Goal: Task Accomplishment & Management: Complete application form

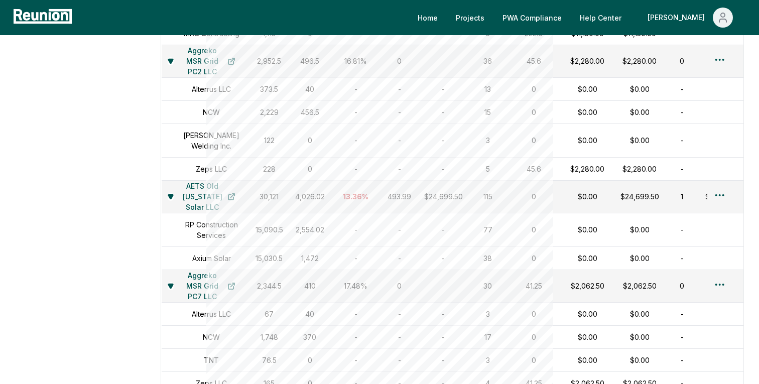
scroll to position [1468, 0]
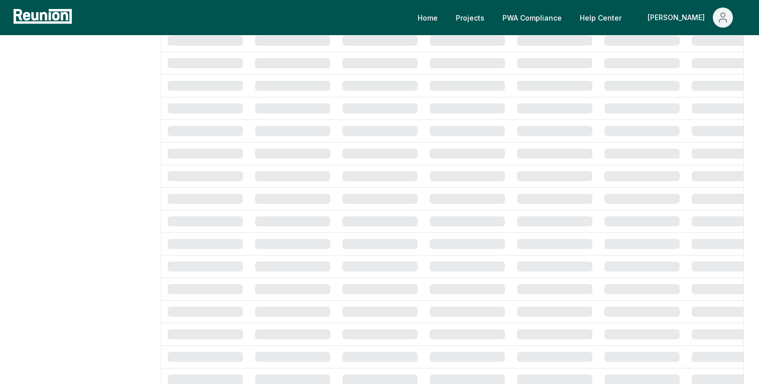
scroll to position [1468, 0]
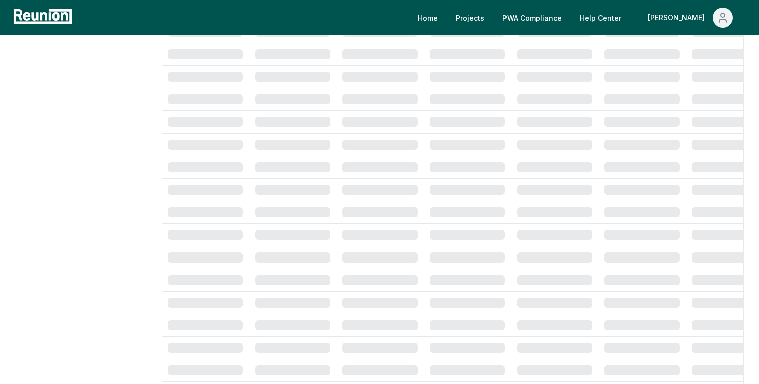
click at [688, 7] on div "Home Projects PWA Compliance Help Center Danny" at bounding box center [379, 17] width 759 height 35
click at [689, 17] on div "[PERSON_NAME]" at bounding box center [677, 18] width 61 height 20
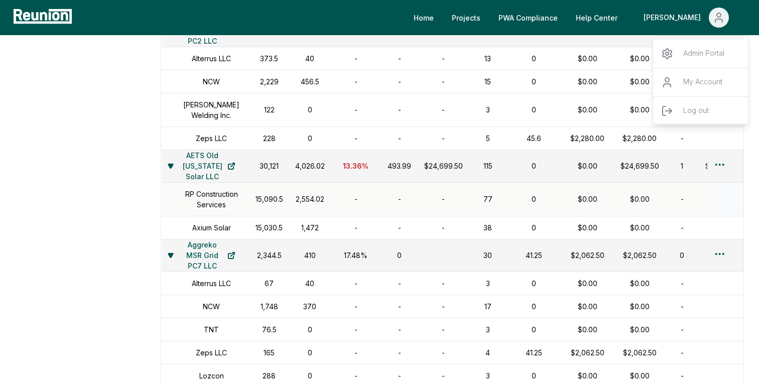
click at [249, 213] on td "15,090.5" at bounding box center [269, 199] width 40 height 34
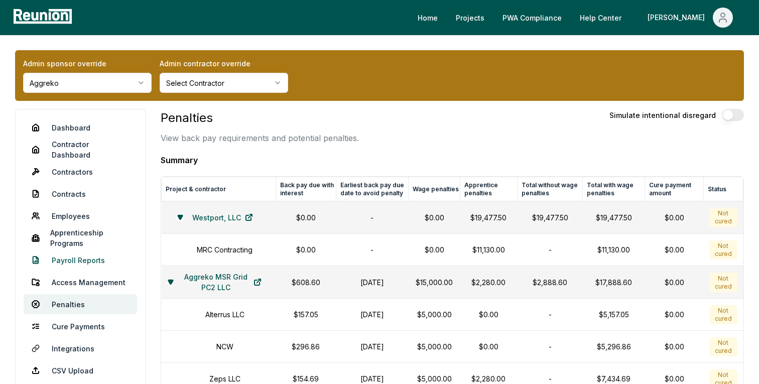
click at [80, 266] on link "Payroll Reports" at bounding box center [80, 260] width 113 height 20
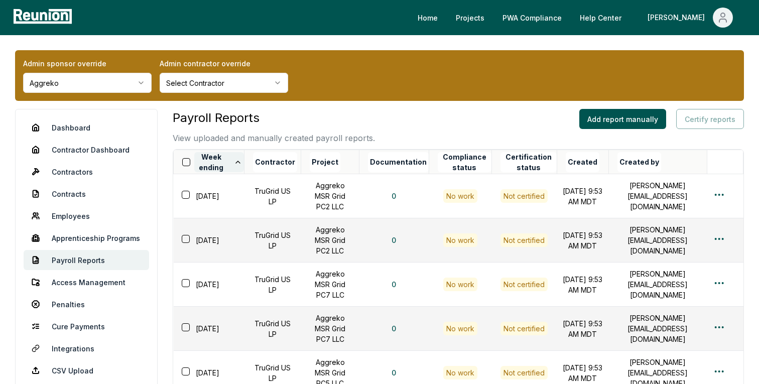
click at [236, 160] on icon at bounding box center [238, 162] width 8 height 8
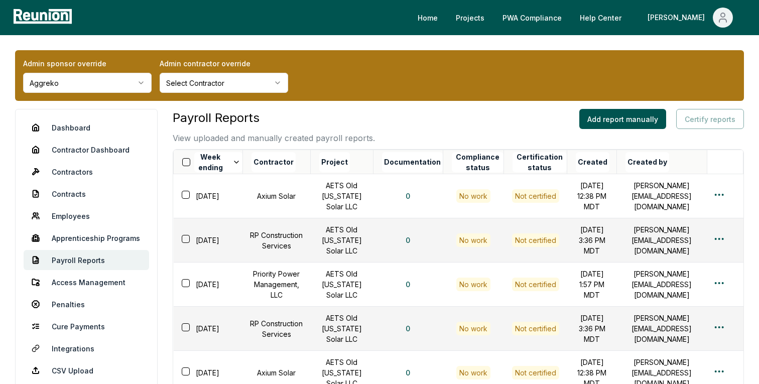
scroll to position [357, 0]
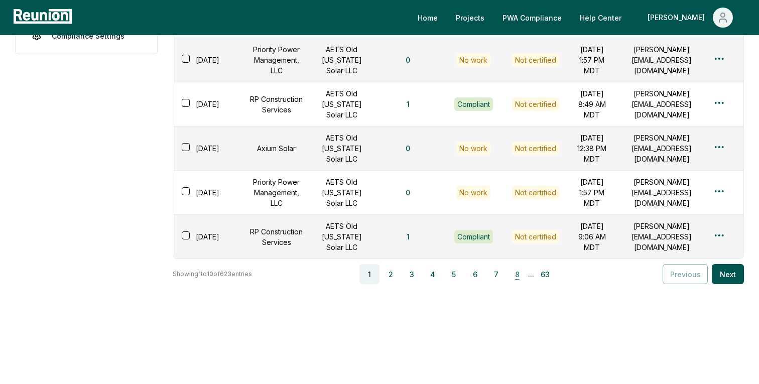
click at [515, 271] on button "8" at bounding box center [517, 274] width 20 height 20
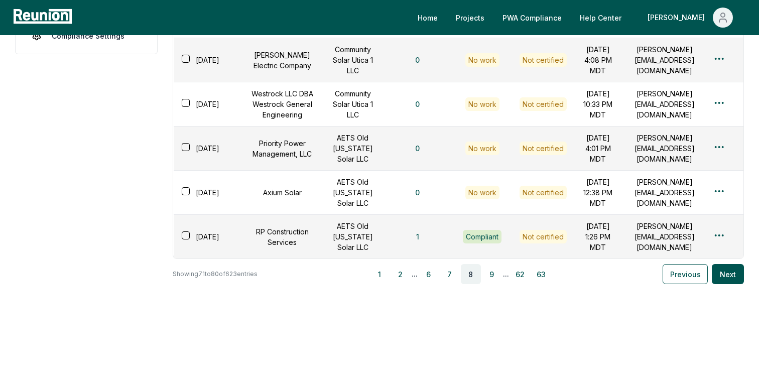
scroll to position [462, 0]
click at [493, 275] on button "9" at bounding box center [492, 273] width 20 height 20
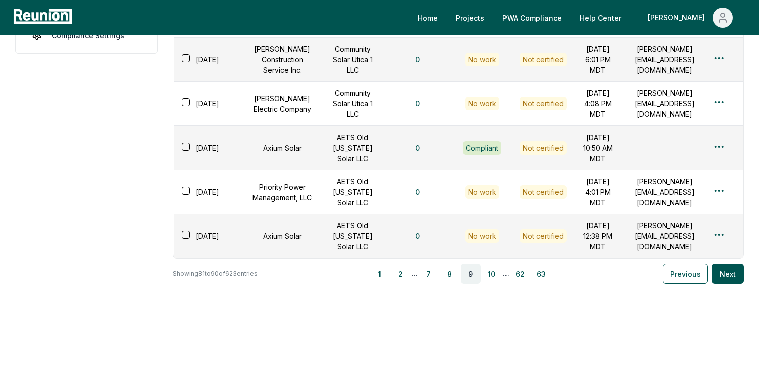
click at [493, 275] on button "10" at bounding box center [492, 273] width 20 height 20
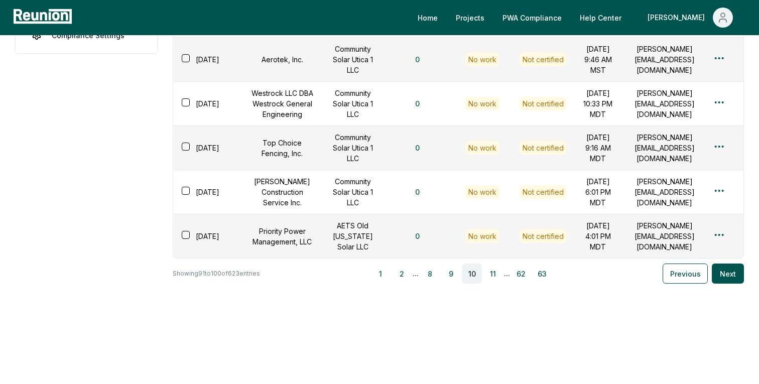
click at [493, 275] on button "11" at bounding box center [493, 273] width 20 height 20
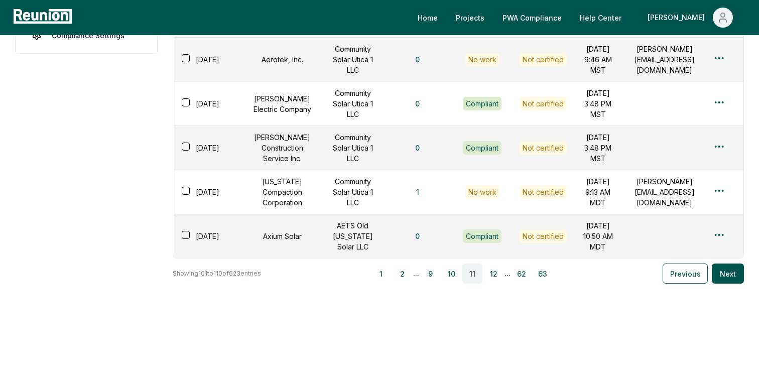
click at [493, 275] on button "12" at bounding box center [493, 273] width 20 height 20
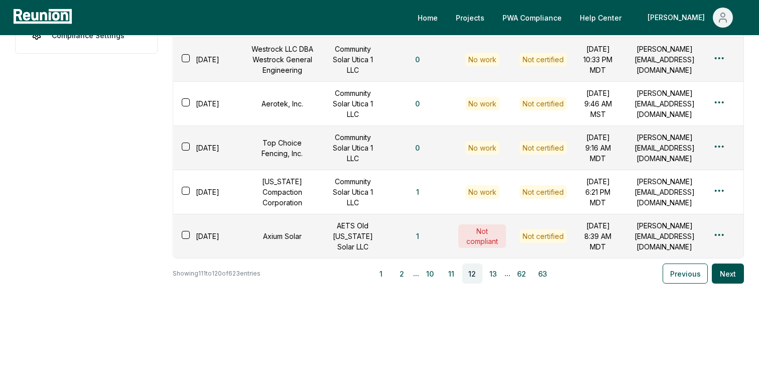
click at [493, 275] on button "13" at bounding box center [493, 273] width 20 height 20
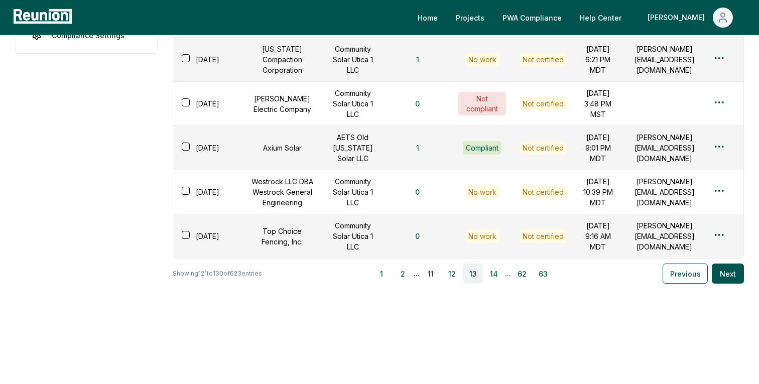
click at [493, 275] on button "14" at bounding box center [494, 273] width 20 height 20
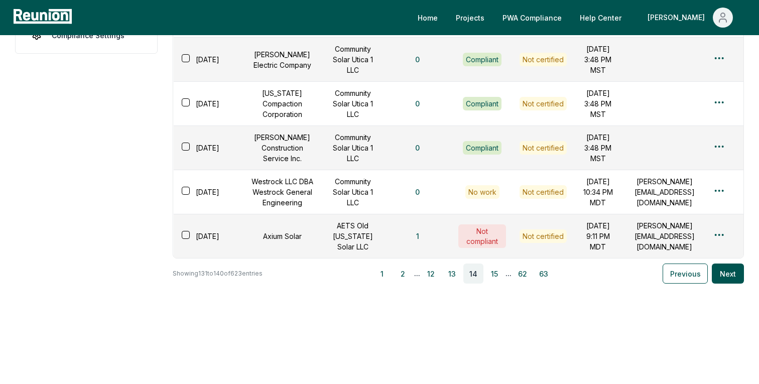
click at [493, 275] on button "15" at bounding box center [494, 273] width 20 height 20
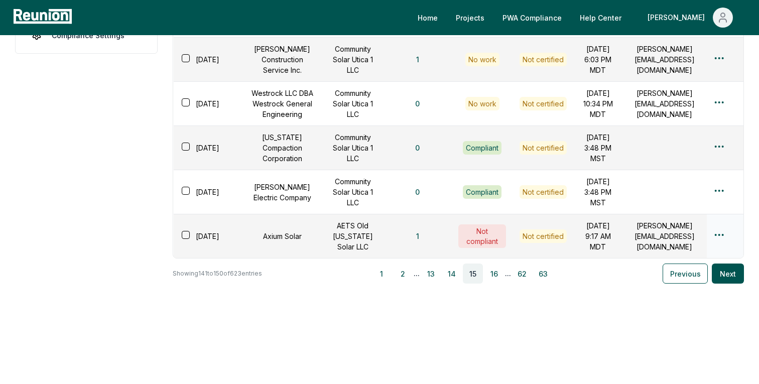
click at [718, 236] on div at bounding box center [724, 236] width 24 height 15
click at [718, 229] on html "Please visit us on your desktop We're working on making our marketplace mobile-…" at bounding box center [379, 13] width 759 height 741
click at [666, 269] on div "Edit" at bounding box center [702, 269] width 95 height 17
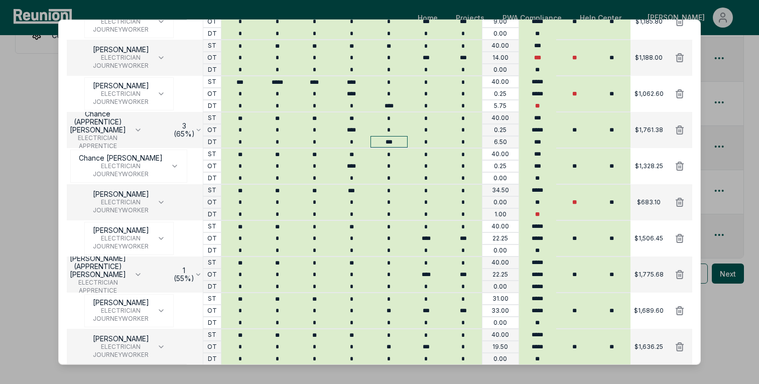
scroll to position [0, 0]
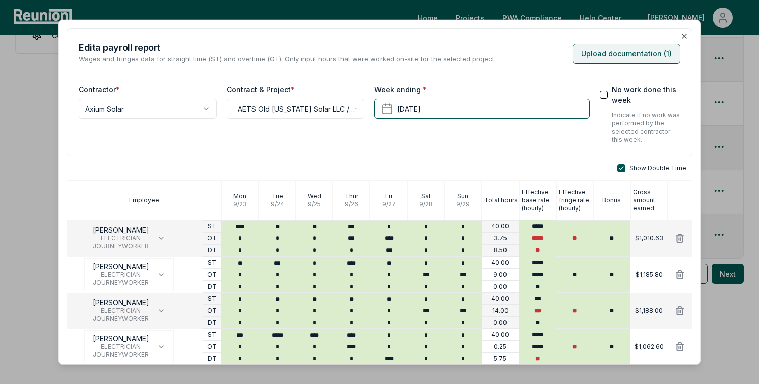
click at [644, 56] on button "Upload documentation ( 1 )" at bounding box center [625, 53] width 107 height 20
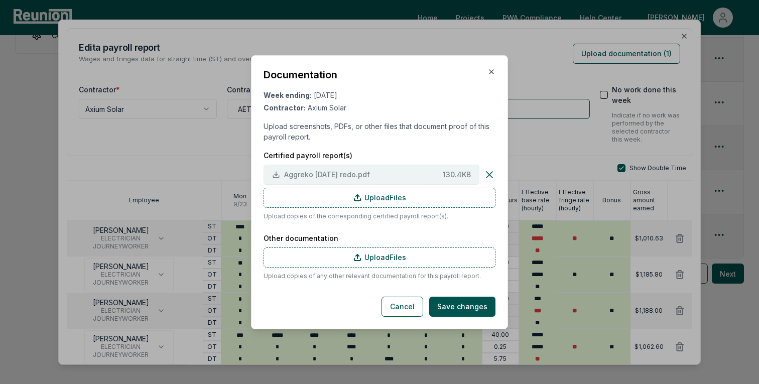
click at [325, 170] on span "Aggreko [DATE] redo.pdf" at bounding box center [361, 174] width 155 height 11
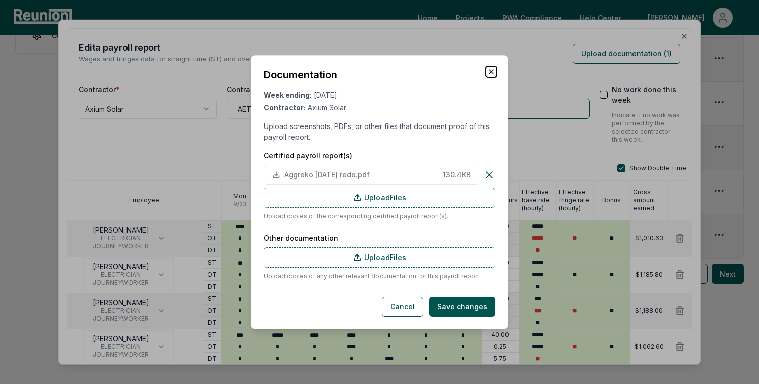
click at [489, 68] on icon "button" at bounding box center [491, 72] width 8 height 8
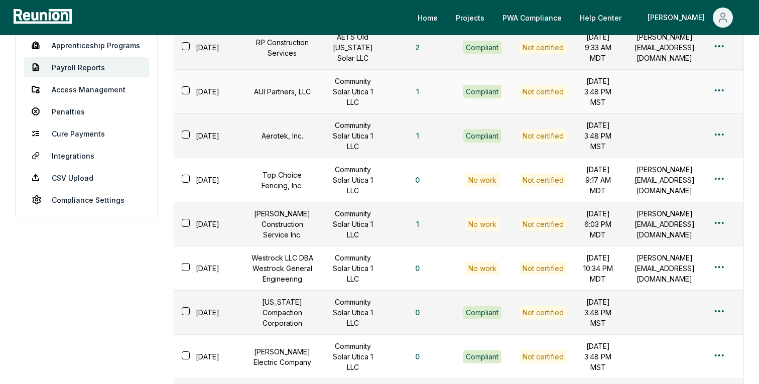
scroll to position [194, 0]
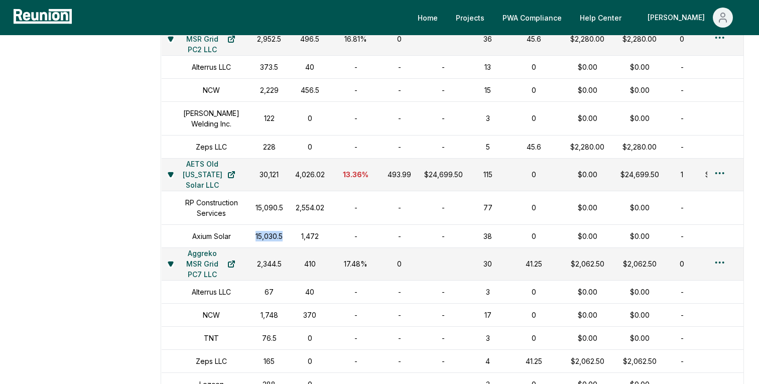
scroll to position [1477, 0]
